Goal: Transaction & Acquisition: Purchase product/service

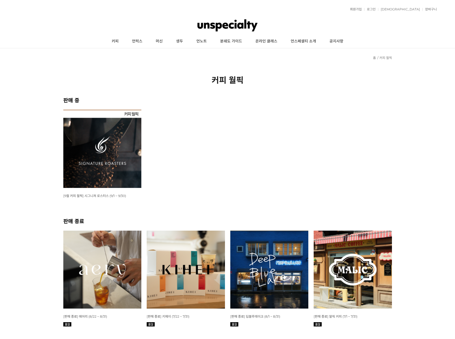
click at [106, 153] on img at bounding box center [102, 149] width 78 height 78
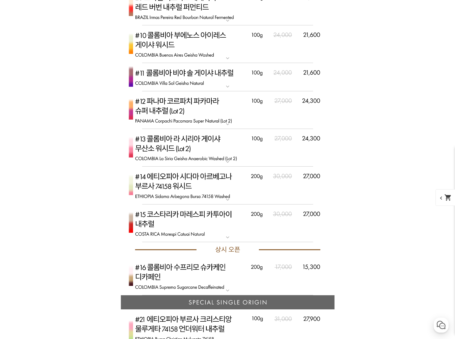
scroll to position [1475, 0]
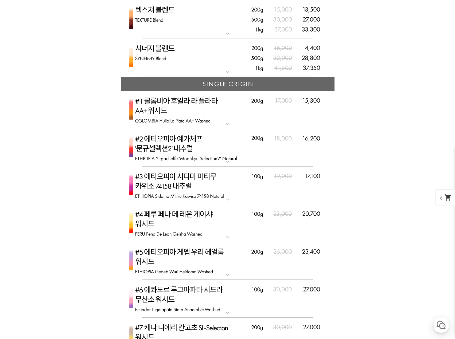
click at [194, 192] on img at bounding box center [228, 186] width 214 height 38
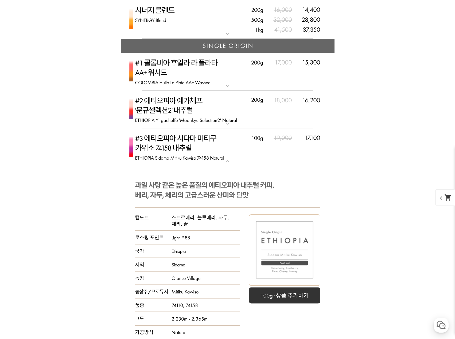
scroll to position [1501, 0]
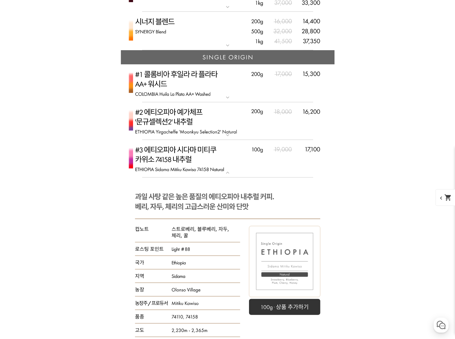
click at [177, 122] on img at bounding box center [228, 121] width 214 height 38
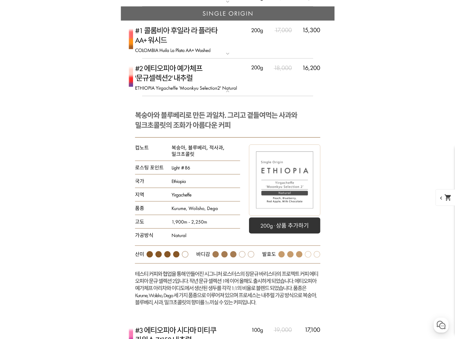
scroll to position [1485, 0]
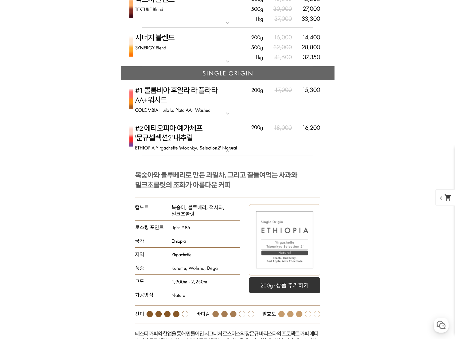
click at [171, 141] on img at bounding box center [228, 137] width 214 height 38
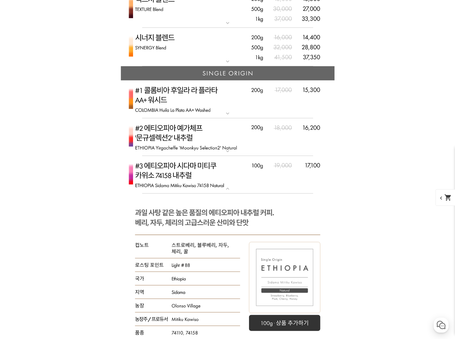
click at [163, 106] on img at bounding box center [228, 99] width 214 height 38
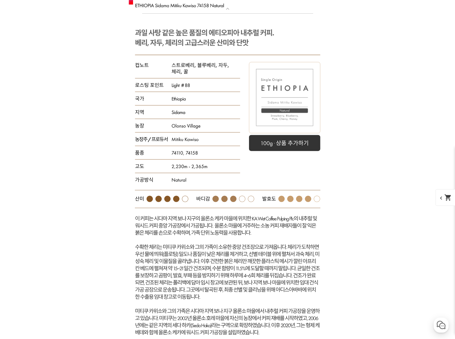
scroll to position [1939, 0]
